Goal: Task Accomplishment & Management: Use online tool/utility

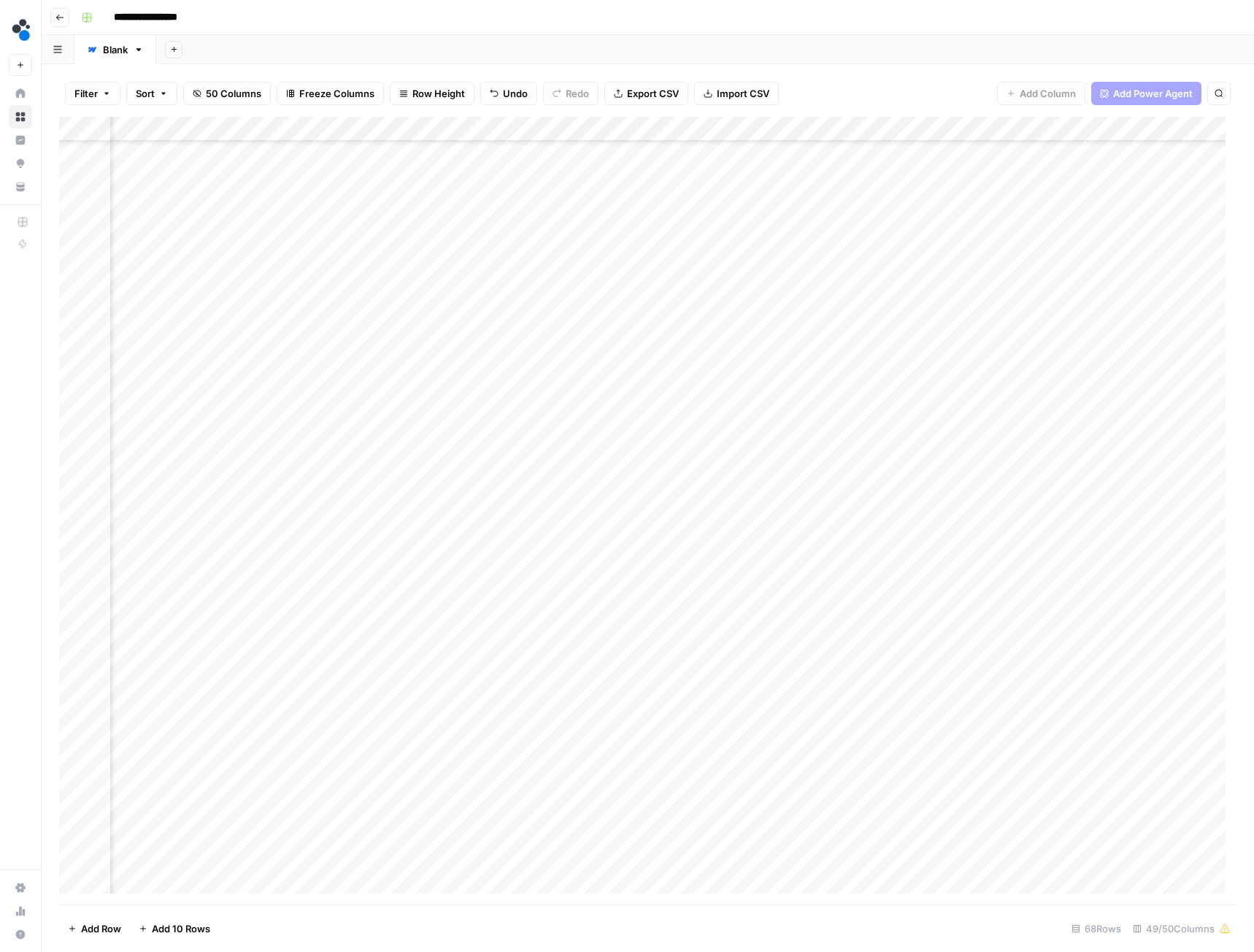
scroll to position [740, 5229]
click at [487, 259] on div "Add Column" at bounding box center [648, 511] width 1177 height 788
click at [500, 554] on div "Add Column" at bounding box center [648, 511] width 1177 height 788
click at [465, 434] on div "Add Column" at bounding box center [648, 511] width 1177 height 788
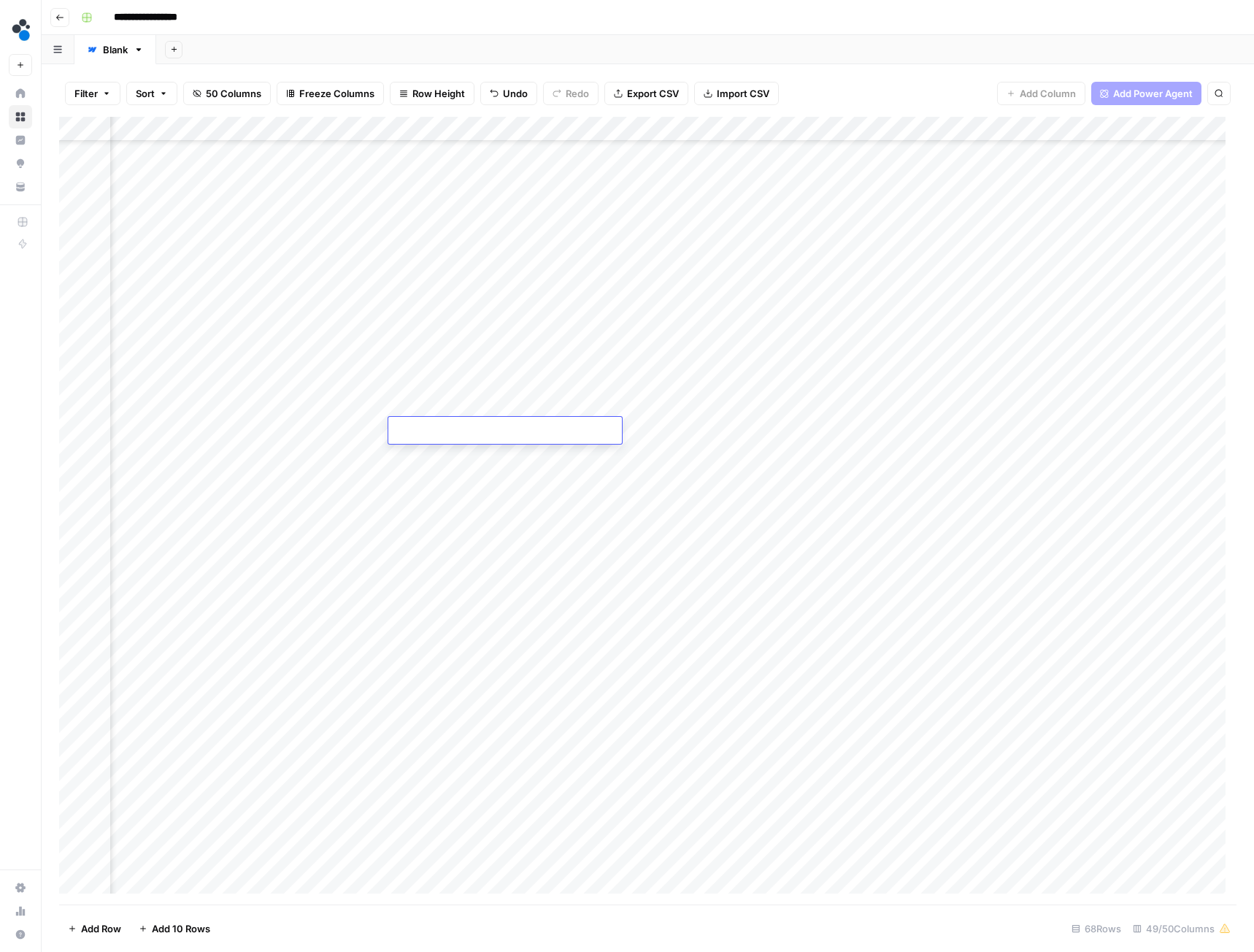
click at [489, 456] on div "Add Column" at bounding box center [648, 511] width 1177 height 788
click at [708, 304] on div "Add Column" at bounding box center [648, 511] width 1177 height 788
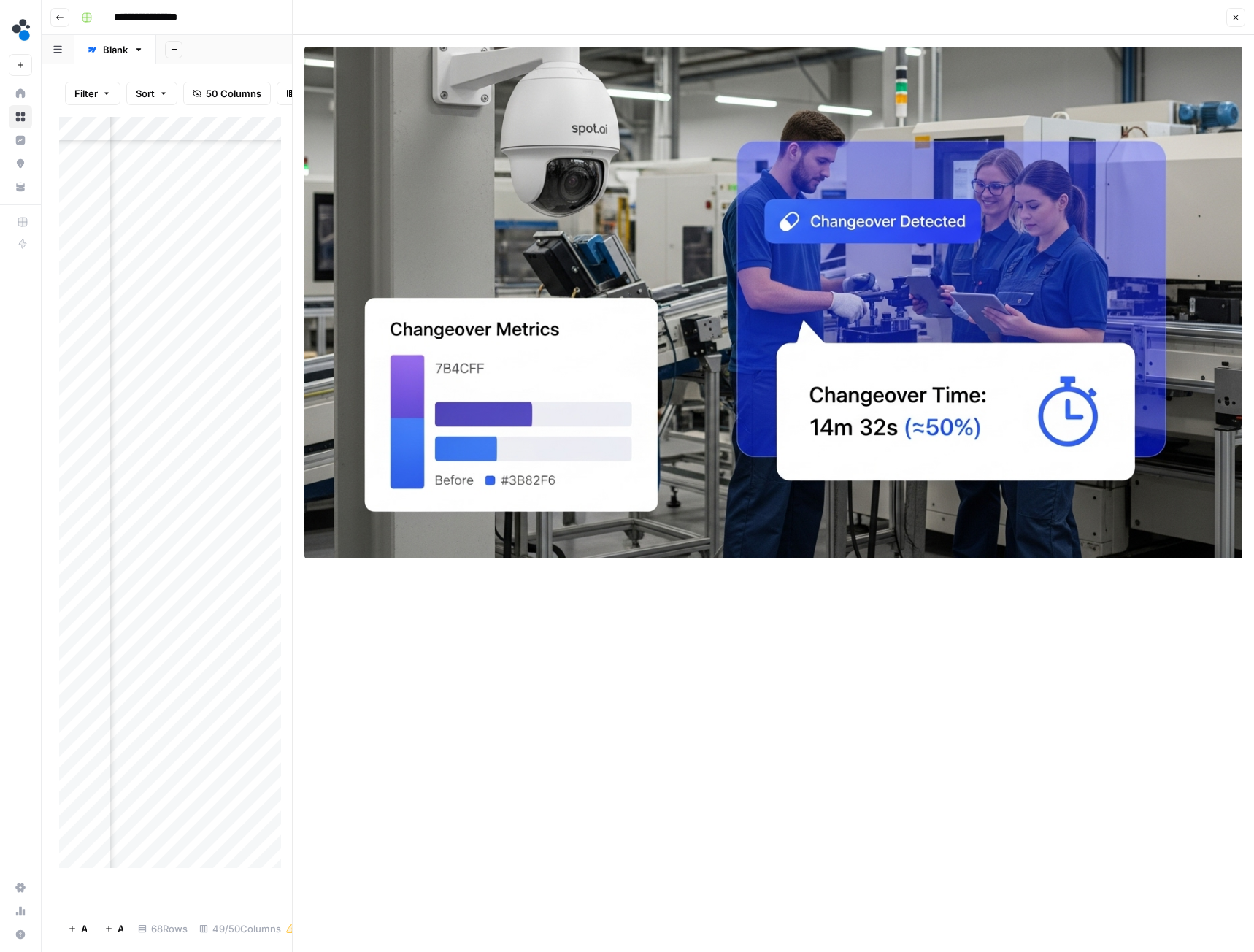
click at [1233, 22] on button "Close" at bounding box center [1235, 18] width 19 height 19
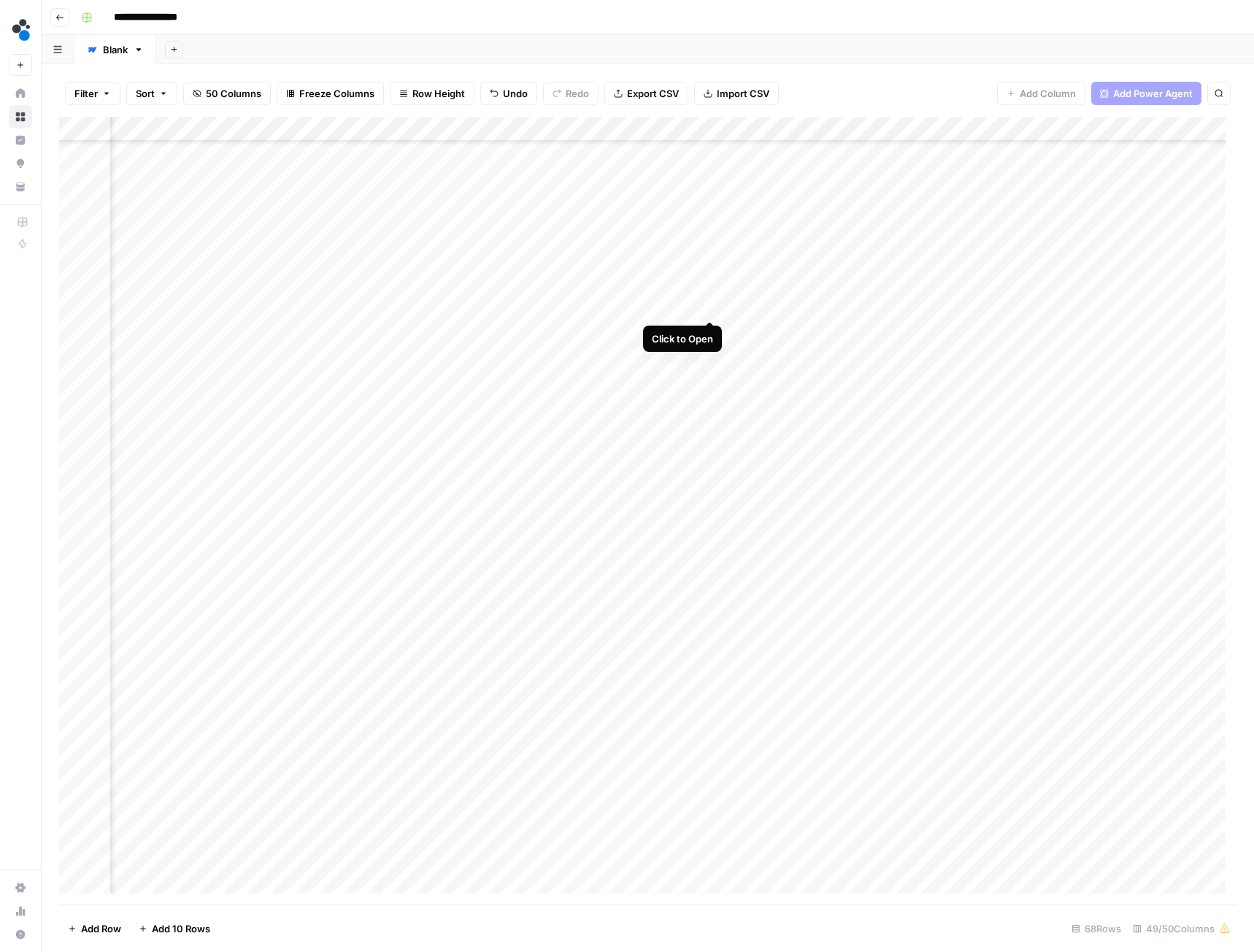
click at [708, 306] on div "Add Column" at bounding box center [648, 511] width 1177 height 788
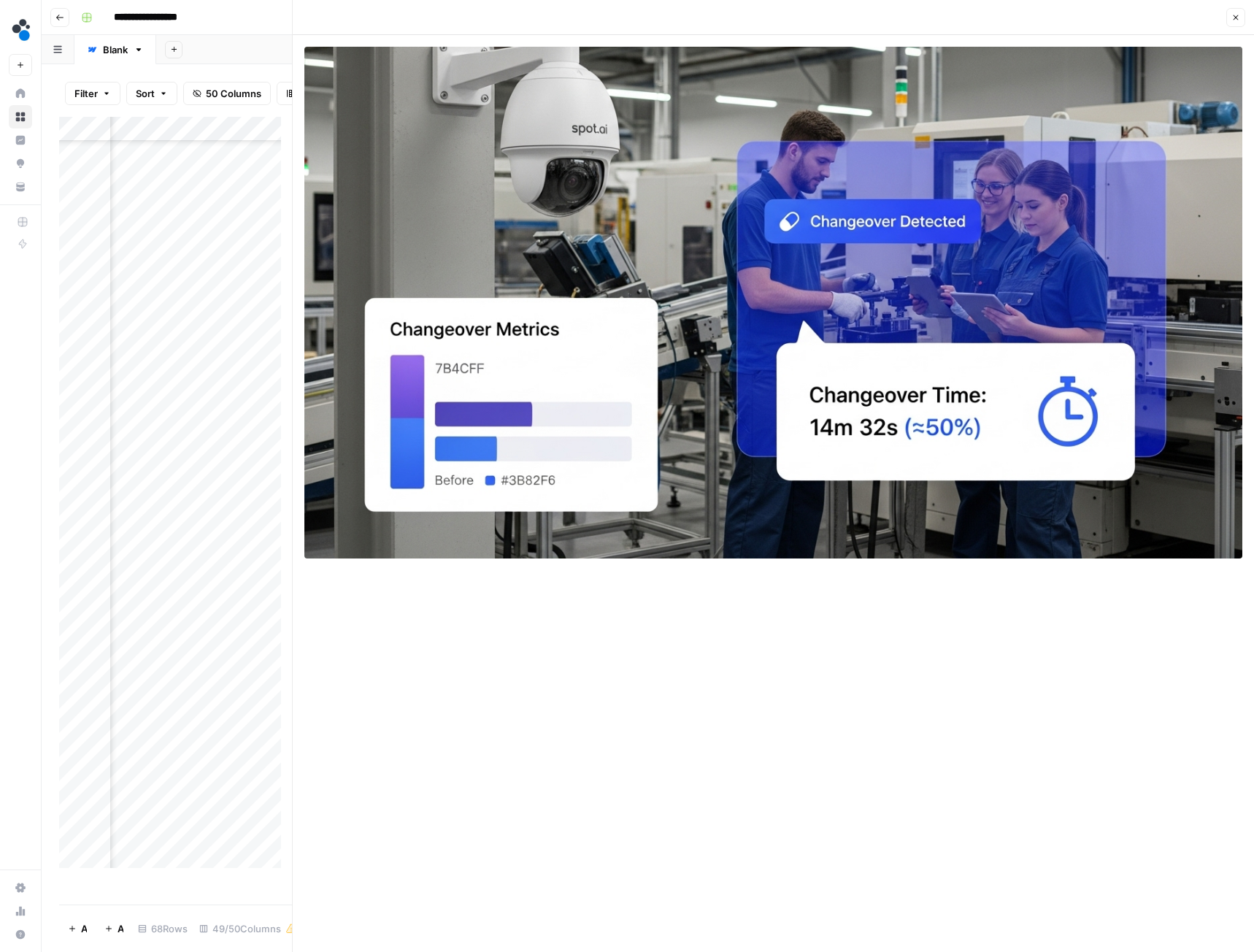
click at [1233, 16] on icon "button" at bounding box center [1235, 17] width 8 height 8
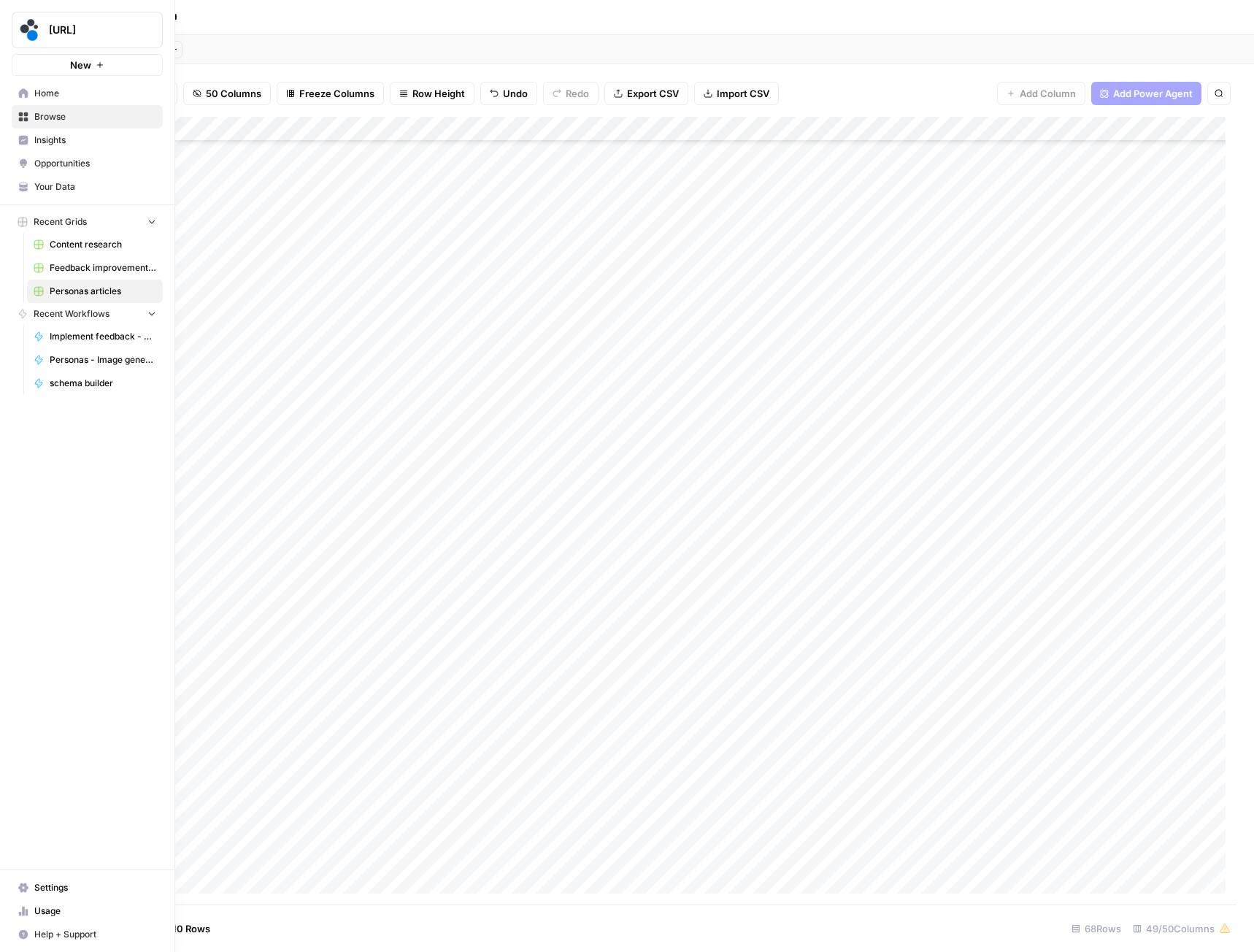
click at [40, 95] on span "Home" at bounding box center [95, 94] width 121 height 13
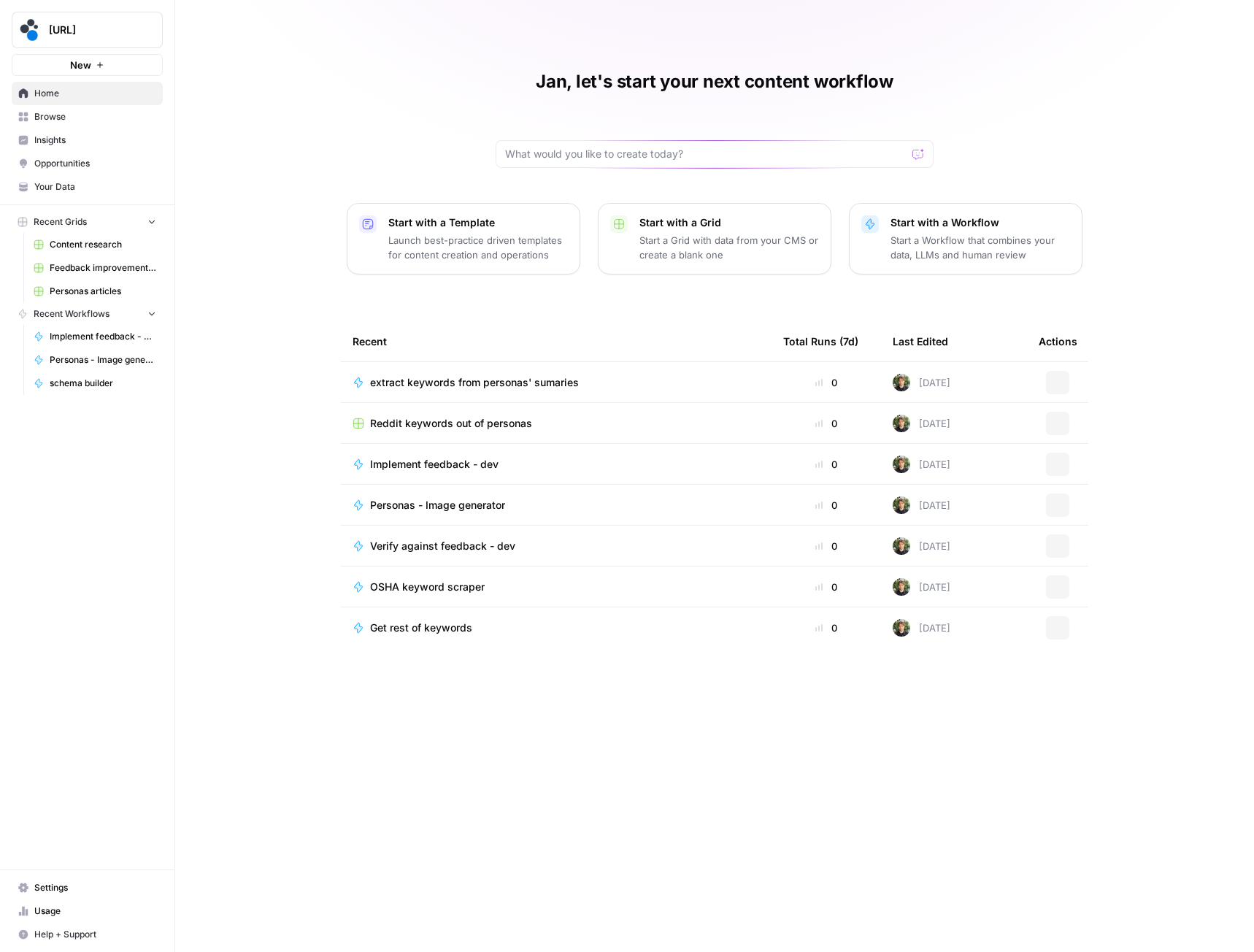
click at [61, 181] on span "Your Data" at bounding box center [95, 186] width 121 height 13
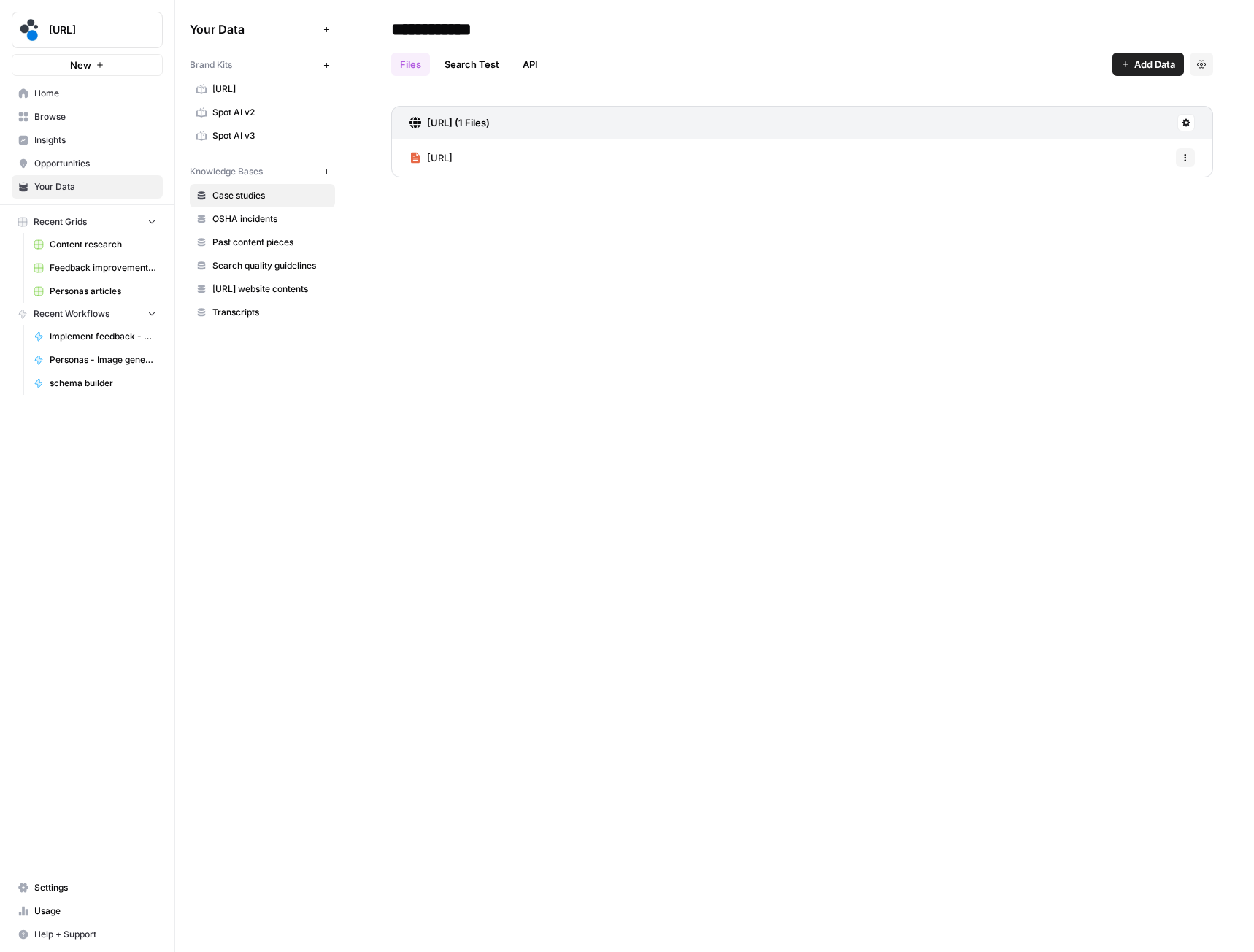
click at [249, 139] on span "Spot AI v3" at bounding box center [270, 135] width 116 height 13
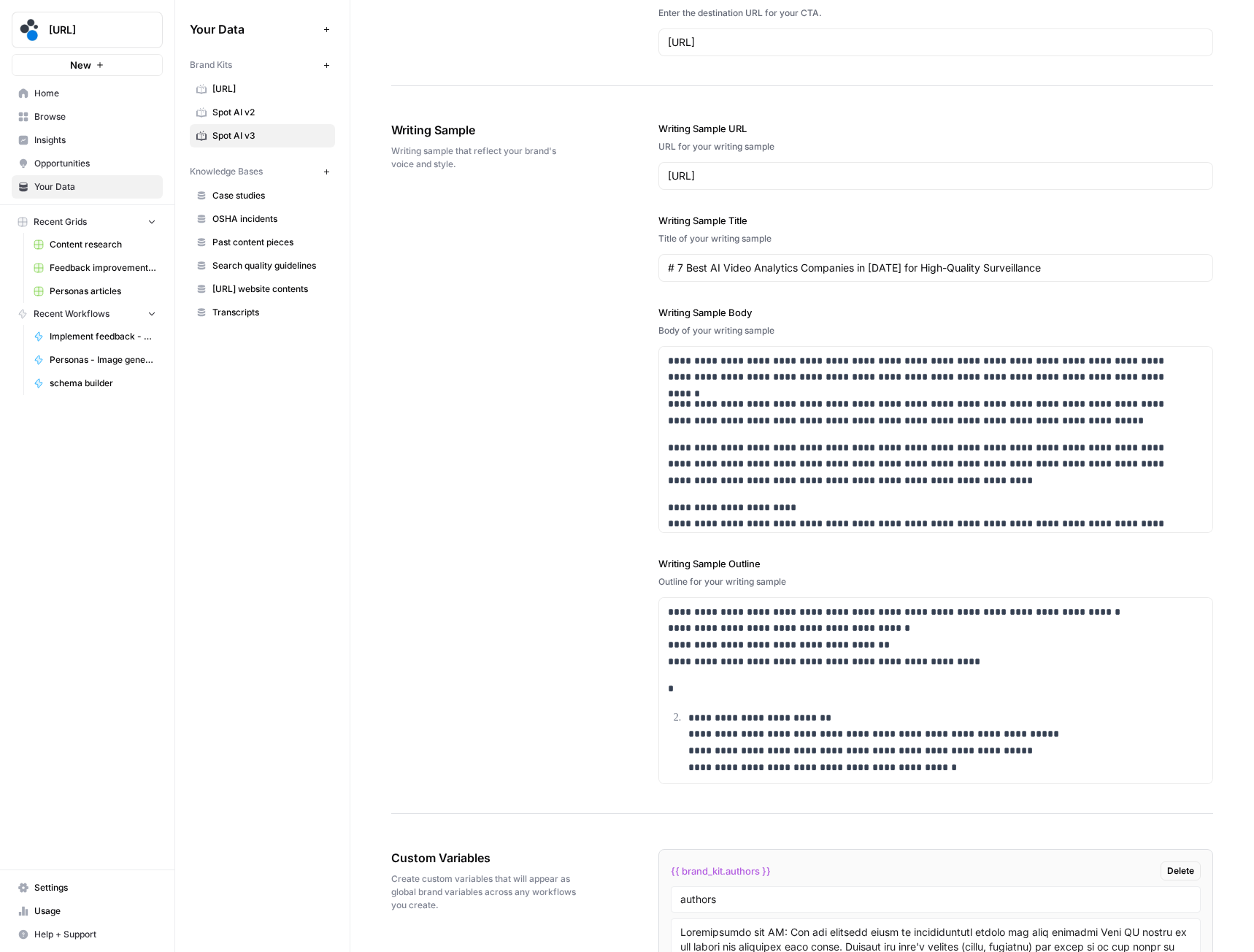
scroll to position [2263, 0]
